Goal: Task Accomplishment & Management: Use online tool/utility

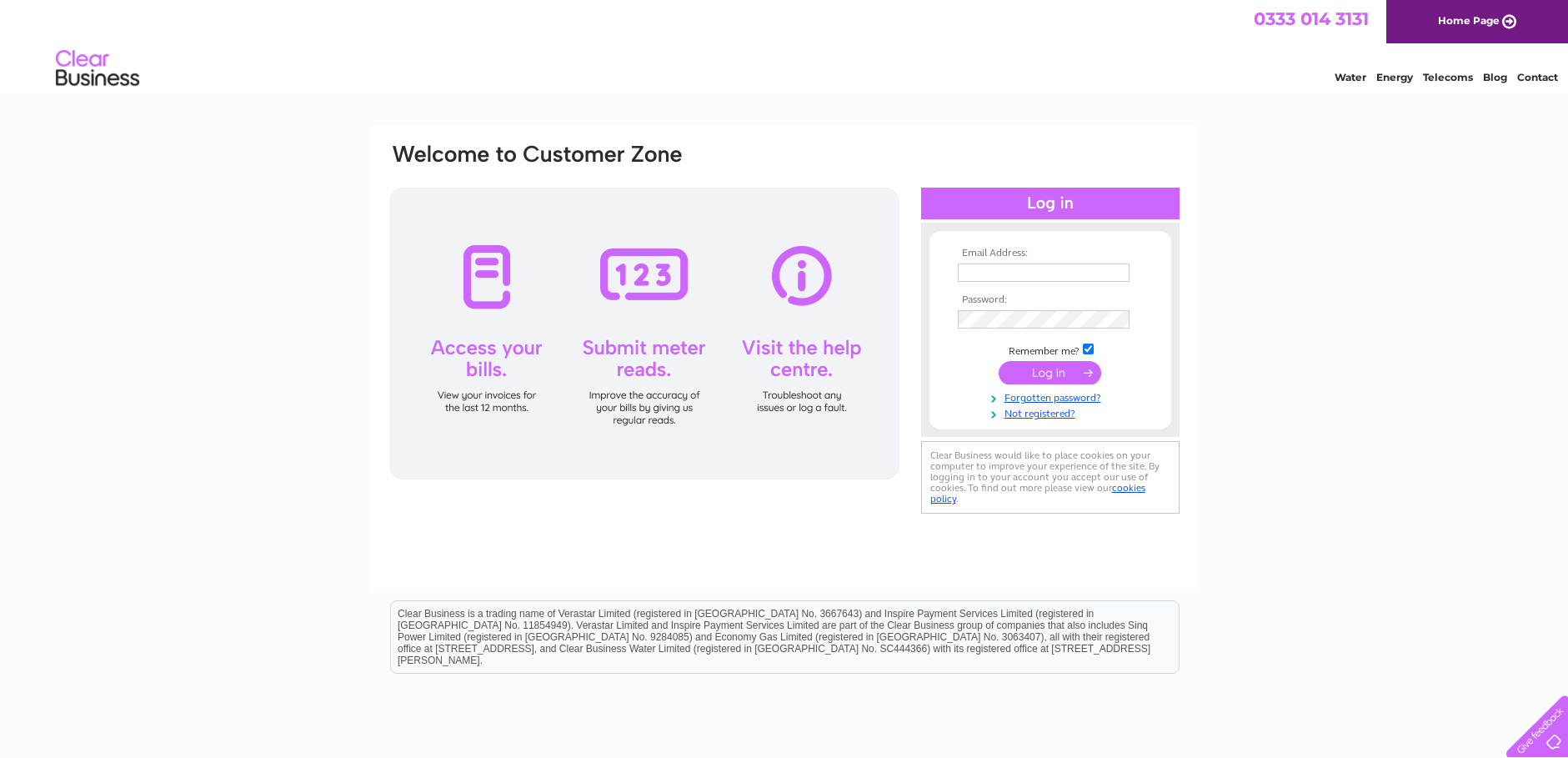
type input "[PERSON_NAME][EMAIL_ADDRESS][PERSON_NAME][PERSON_NAME][DOMAIN_NAME]"
click at [1043, 373] on input "submit" at bounding box center [1050, 372] width 102 height 23
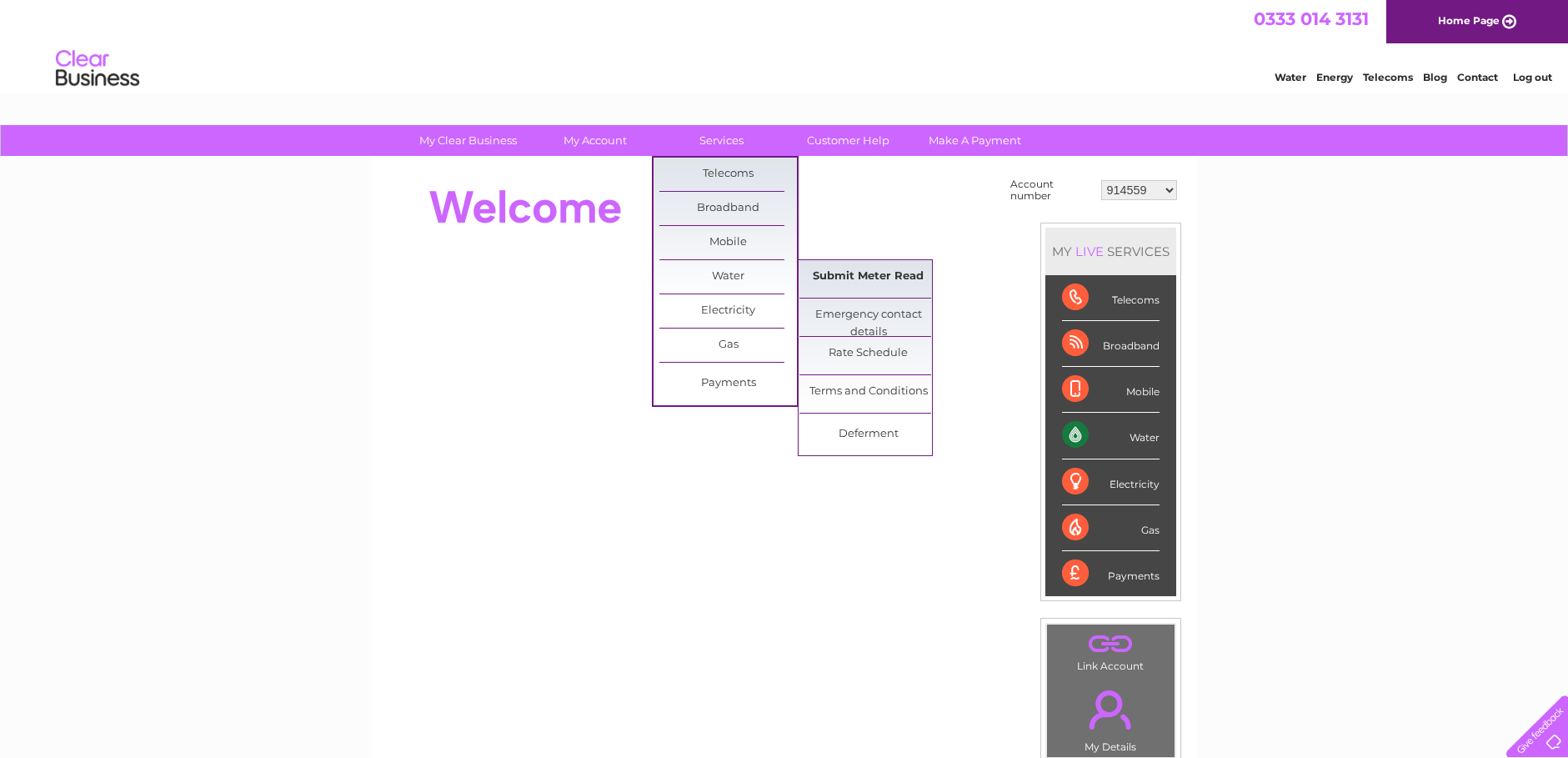
click at [834, 273] on link "Submit Meter Read" at bounding box center [867, 276] width 137 height 33
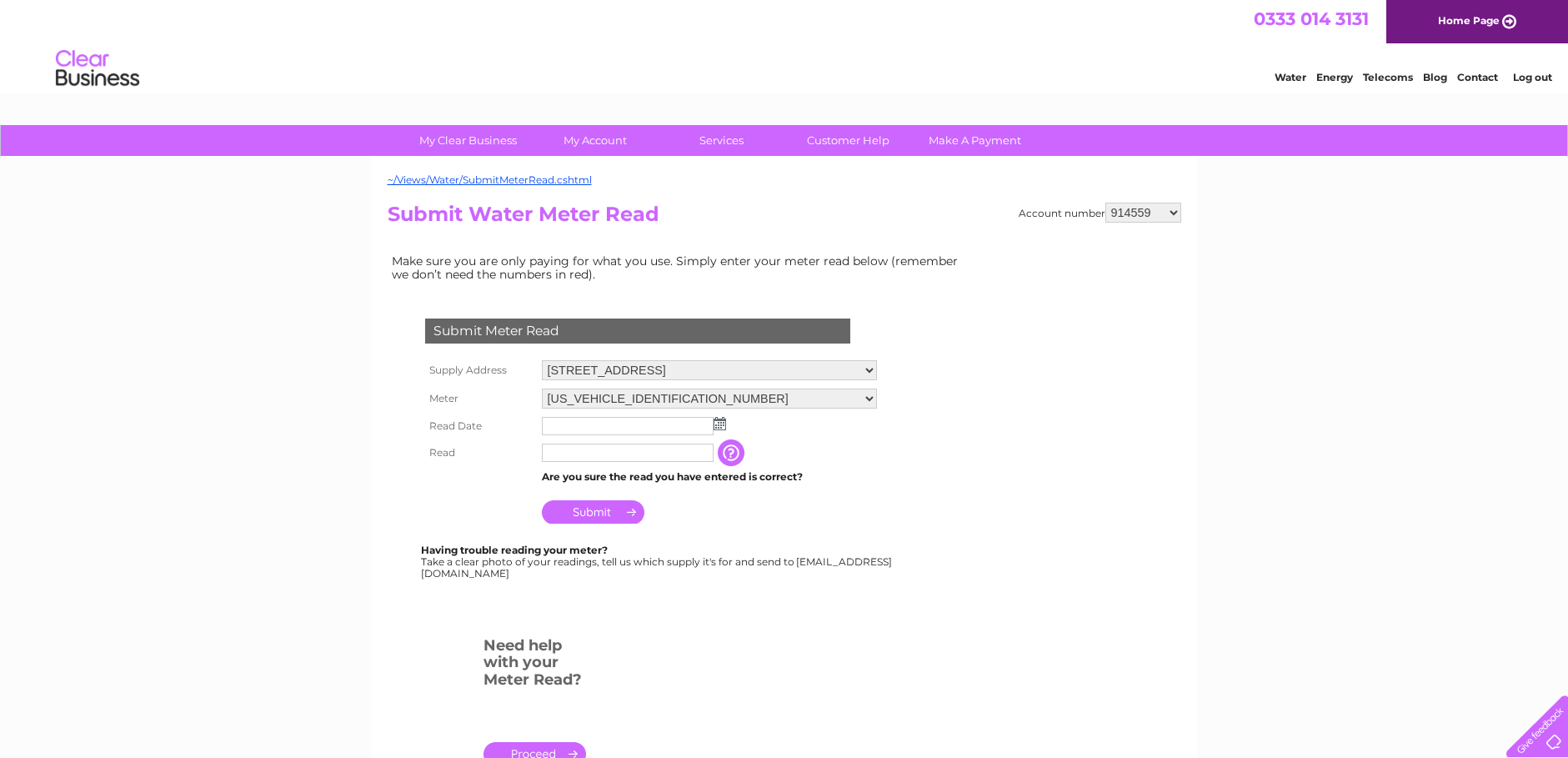
click at [1174, 209] on select "914559 924731 947211 982787 986341 986348 1091810 3024494 30277847 30291192 302…" at bounding box center [1143, 213] width 75 height 20
select select "30277847"
click at [1105, 203] on select "914559 924731 947211 982787 986341 986348 1091810 3024494 30277847 30291192 302…" at bounding box center [1143, 213] width 75 height 20
